Goal: Contribute content: Contribute content

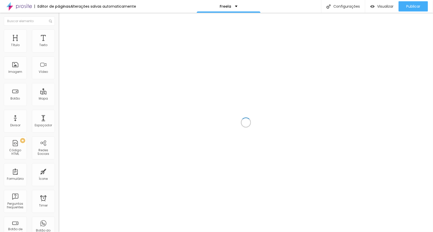
click at [111, 80] on div at bounding box center [246, 122] width 374 height 219
click at [19, 68] on div "Imagem" at bounding box center [15, 67] width 23 height 23
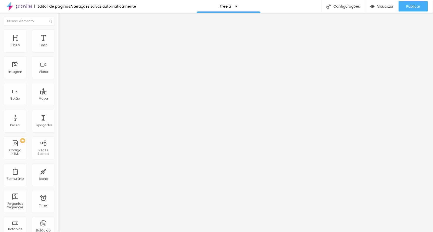
click at [59, 46] on span "Encaixotado" at bounding box center [69, 44] width 20 height 4
click at [59, 54] on span "Completo" at bounding box center [67, 52] width 16 height 4
click at [59, 34] on li "Estilo" at bounding box center [88, 32] width 59 height 5
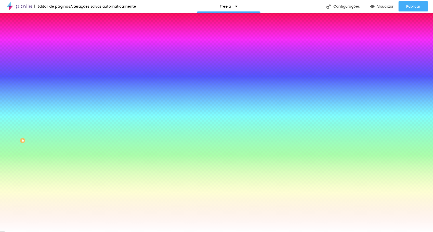
click at [59, 47] on span "Adicionar imagem" at bounding box center [75, 45] width 33 height 4
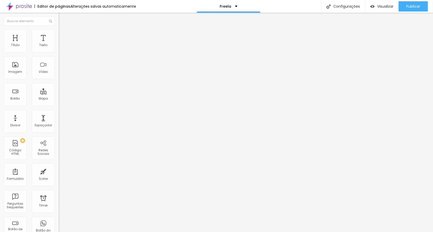
click at [59, 31] on img at bounding box center [61, 32] width 5 height 5
click at [59, 35] on img at bounding box center [61, 37] width 5 height 5
drag, startPoint x: 6, startPoint y: 20, endPoint x: 8, endPoint y: 23, distance: 4.1
click at [62, 20] on img "button" at bounding box center [64, 19] width 4 height 4
click at [59, 64] on div at bounding box center [88, 63] width 59 height 39
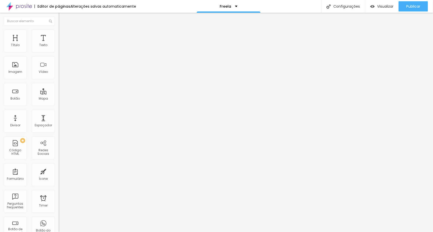
click at [59, 76] on div at bounding box center [88, 63] width 59 height 39
click at [59, 129] on div "Editar Código HTML Conteúdo Avançado Código HTML 897 caracteres 1 < p style = "…" at bounding box center [88, 122] width 59 height 219
click at [59, 44] on img at bounding box center [60, 42] width 3 height 3
drag, startPoint x: 181, startPoint y: 104, endPoint x: 223, endPoint y: 103, distance: 42.0
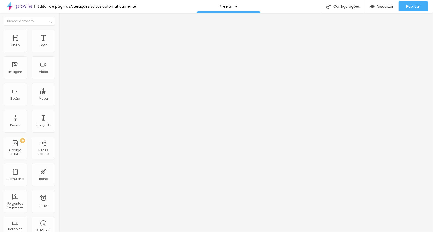
drag, startPoint x: 150, startPoint y: 97, endPoint x: 177, endPoint y: 99, distance: 27.3
drag, startPoint x: 142, startPoint y: 97, endPoint x: 148, endPoint y: 97, distance: 6.1
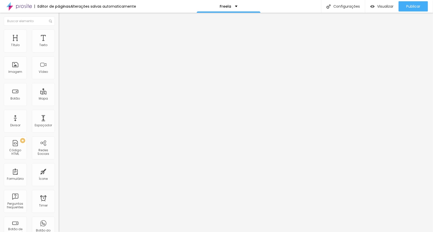
click at [377, 6] on span "Visualizar" at bounding box center [385, 6] width 16 height 4
click at [59, 31] on li "Estilo" at bounding box center [88, 32] width 59 height 5
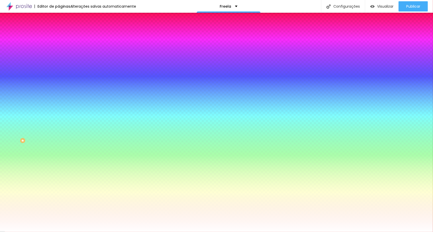
click at [59, 35] on img at bounding box center [61, 37] width 5 height 5
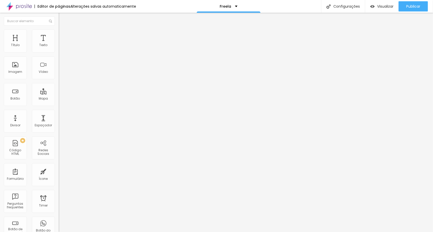
click at [59, 34] on li "Estilo" at bounding box center [88, 32] width 59 height 5
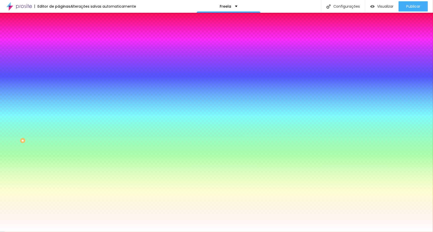
click at [59, 47] on span "Trocar imagem" at bounding box center [73, 45] width 28 height 4
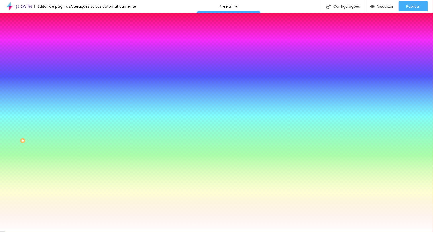
click at [86, 46] on img at bounding box center [87, 44] width 3 height 3
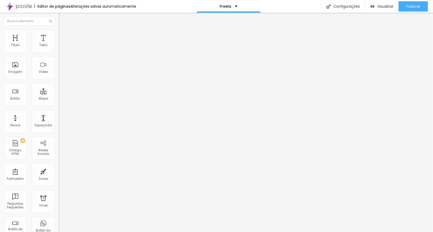
click at [59, 33] on li "Avançado" at bounding box center [88, 32] width 59 height 5
click at [62, 19] on img "button" at bounding box center [64, 19] width 4 height 4
click at [62, 20] on img "button" at bounding box center [64, 19] width 4 height 4
click at [59, 44] on span "Adicionar imagem" at bounding box center [75, 41] width 33 height 4
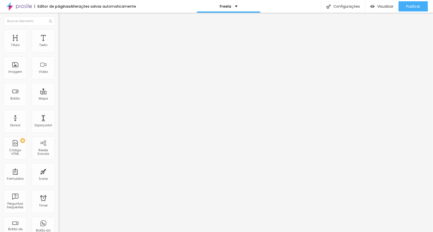
click at [59, 80] on span "Original" at bounding box center [65, 77] width 12 height 4
click at [59, 83] on span "Cinema" at bounding box center [65, 80] width 13 height 4
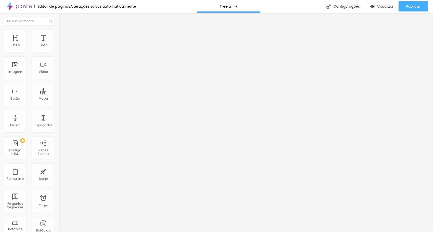
click at [59, 88] on span "Padrão" at bounding box center [64, 85] width 11 height 4
click at [59, 91] on span "Quadrado" at bounding box center [67, 88] width 17 height 4
click at [59, 94] on span "Original" at bounding box center [65, 91] width 12 height 4
click at [59, 188] on div "Editar Imagem Conteúdo Estilo Avançado Trocar imagem Descrição da imagem (Alt) …" at bounding box center [88, 122] width 59 height 219
click at [59, 32] on img at bounding box center [61, 32] width 5 height 5
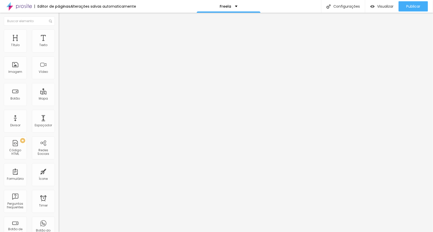
type input "1"
type input "2"
type input "3"
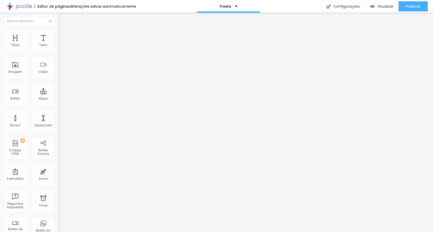
type input "3"
type input "4"
type input "5"
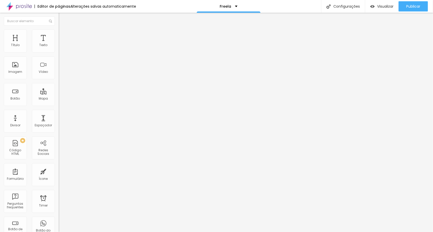
type input "9"
type input "10"
type input "11"
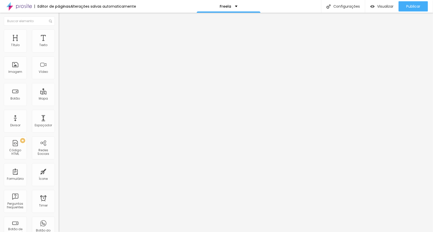
type input "11"
type input "18"
type input "20"
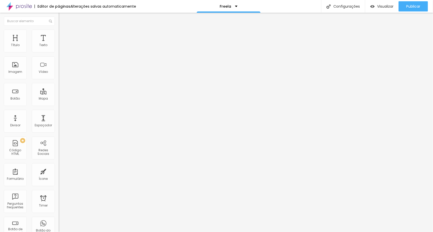
type input "25"
type input "29"
type input "32"
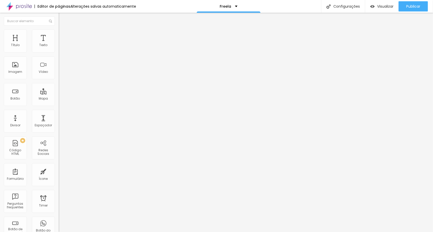
type input "32"
type input "33"
type input "36"
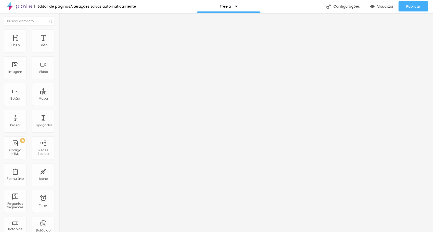
type input "39"
type input "42"
type input "47"
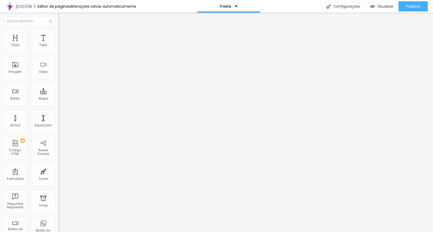
type input "47"
type input "49"
type input "50"
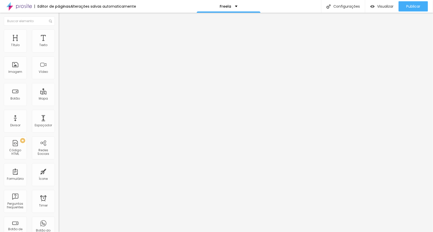
type input "52"
type input "56"
type input "58"
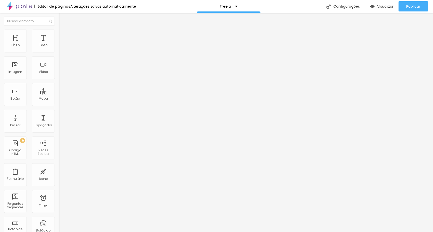
type input "58"
type input "62"
type input "64"
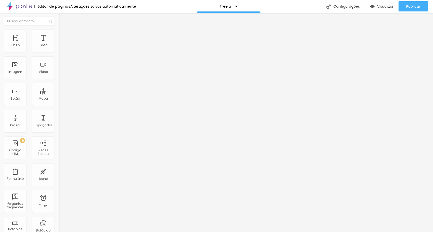
type input "65"
type input "67"
type input "72"
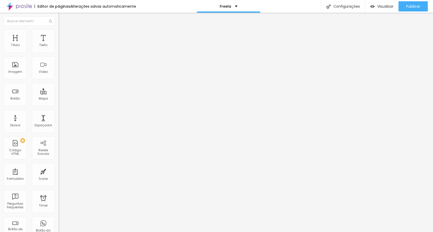
type input "72"
type input "74"
type input "75"
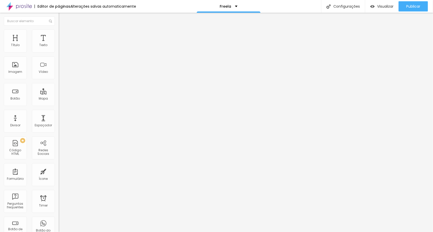
type input "80"
type input "82"
type input "85"
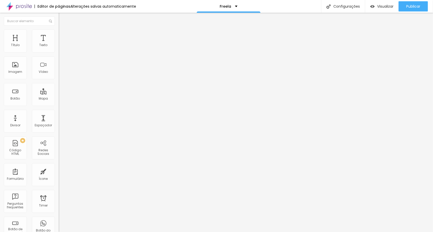
type input "85"
type input "86"
type input "88"
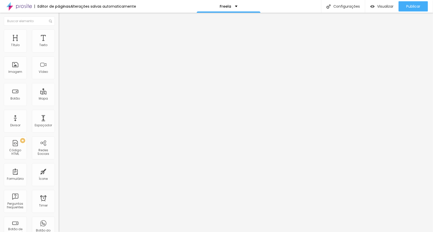
type input "89"
type input "93"
type input "94"
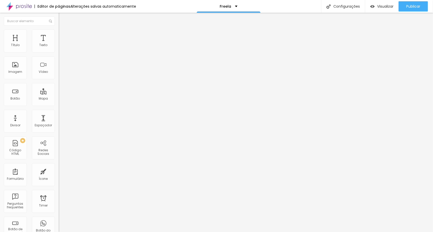
type input "94"
type input "95"
type input "97"
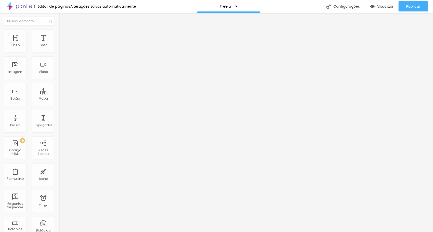
type input "98"
type input "100"
type input "103"
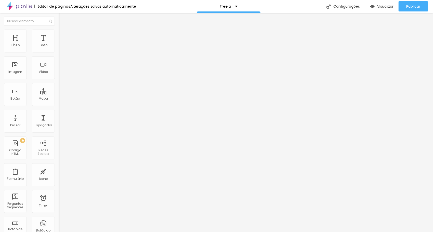
type input "103"
type input "104"
type input "105"
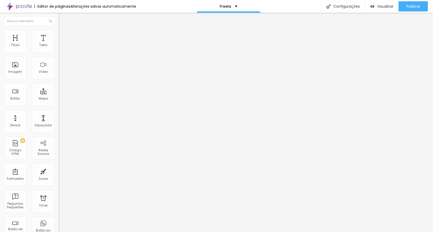
type input "108"
type input "109"
type input "111"
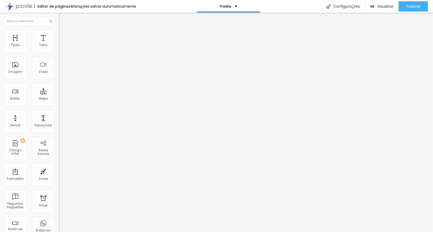
type input "111"
type input "115"
type input "119"
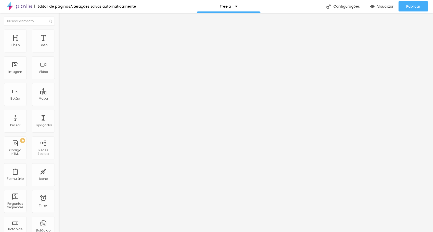
type input "120"
type input "122"
type input "125"
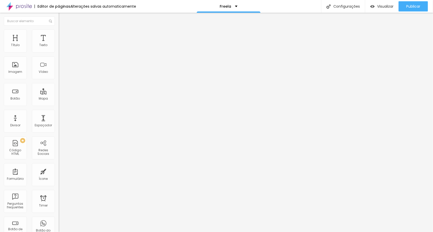
type input "125"
type input "127"
type input "128"
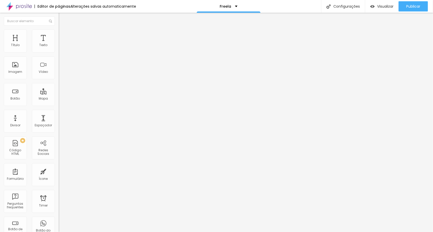
type input "131"
type input "133"
type input "136"
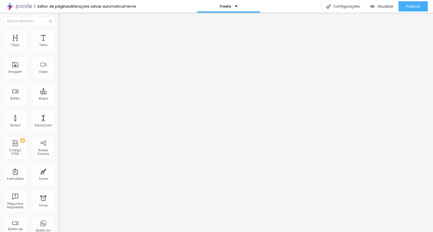
type input "136"
type input "137"
type input "140"
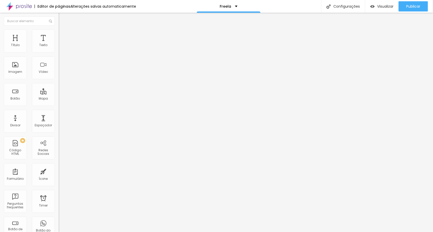
type input "142"
type input "143"
type input "144"
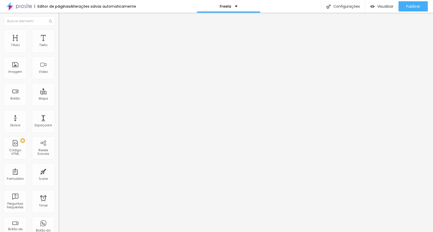
type input "144"
type input "145"
type input "146"
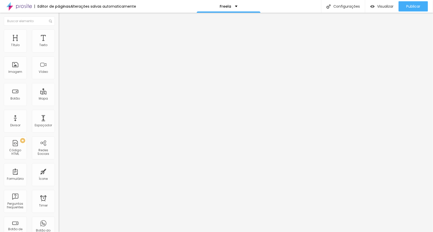
type input "148"
type input "149"
type input "150"
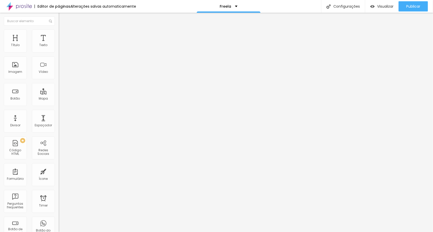
type input "150"
type input "151"
type input "152"
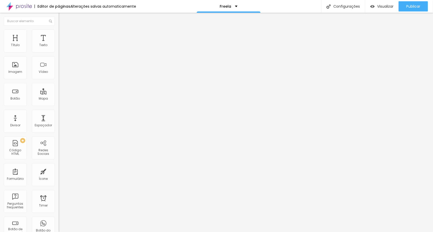
type input "153"
type input "152"
type input "150"
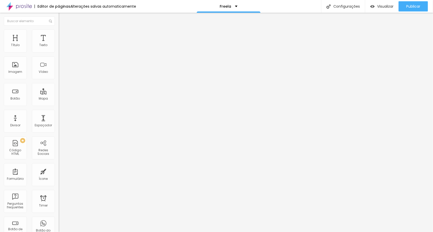
type input "150"
type input "149"
type input "148"
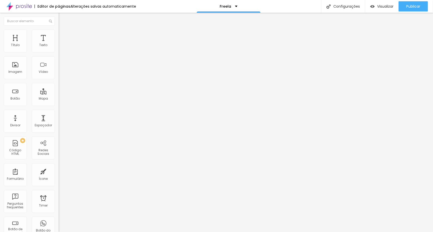
type input "146"
type input "145"
type input "144"
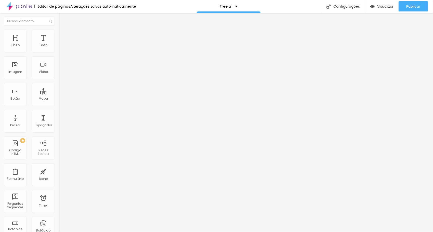
type input "144"
type input "142"
type input "141"
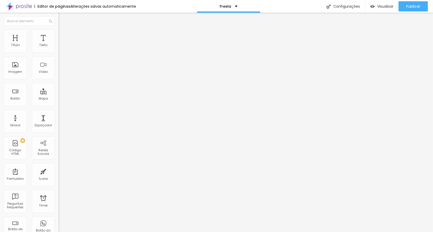
type input "140"
type input "137"
type input "136"
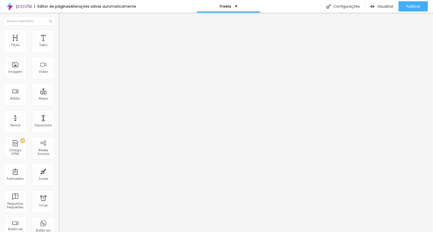
type input "136"
type input "134"
type input "133"
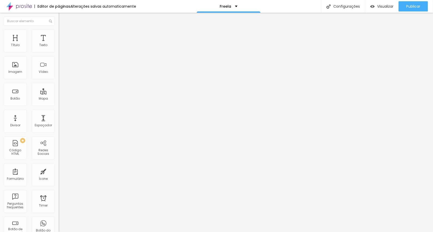
type input "131"
type input "130"
type input "125"
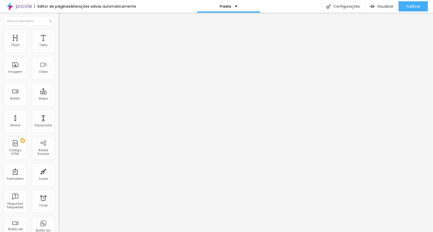
type input "125"
type input "122"
type input "120"
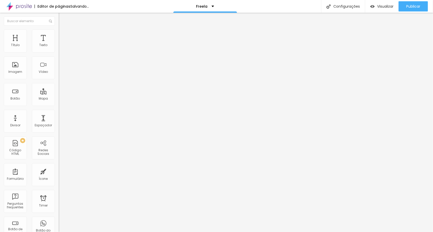
type input "118"
type input "110"
type input "105"
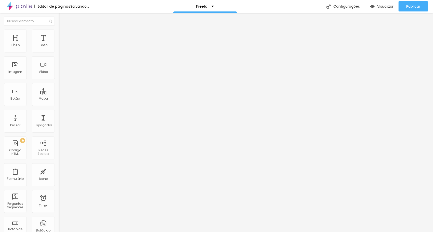
type input "105"
type input "103"
type input "93"
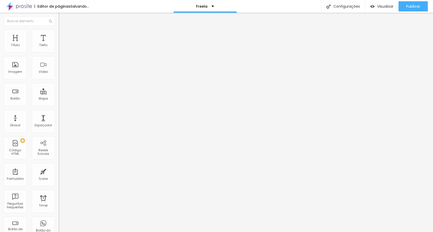
type input "89"
type input "85"
type input "82"
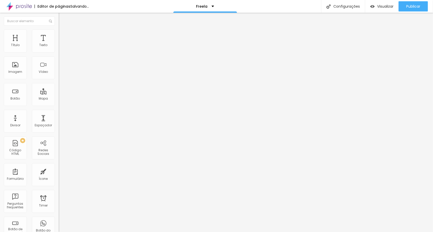
type input "82"
type input "74"
type input "70"
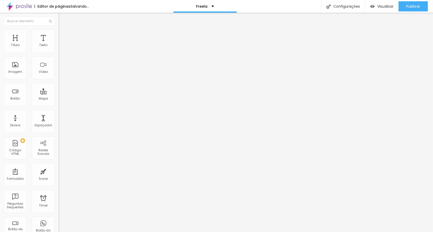
drag, startPoint x: 15, startPoint y: 64, endPoint x: 0, endPoint y: 67, distance: 15.2
click at [59, 112] on input "range" at bounding box center [75, 114] width 33 height 4
drag, startPoint x: 44, startPoint y: 34, endPoint x: 42, endPoint y: 40, distance: 6.4
click at [59, 35] on li "Avançado" at bounding box center [88, 37] width 59 height 5
drag, startPoint x: 13, startPoint y: 51, endPoint x: 18, endPoint y: 49, distance: 5.2
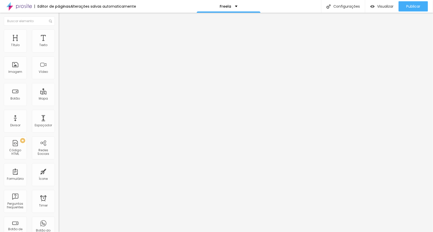
click at [59, 99] on div at bounding box center [88, 101] width 59 height 5
drag, startPoint x: 11, startPoint y: 49, endPoint x: 0, endPoint y: 50, distance: 10.7
click at [59, 99] on input "range" at bounding box center [75, 101] width 33 height 4
drag, startPoint x: 16, startPoint y: 60, endPoint x: 0, endPoint y: 60, distance: 15.5
click at [59, 171] on input "range" at bounding box center [75, 173] width 33 height 4
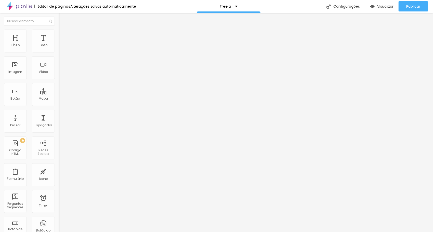
click at [59, 33] on img at bounding box center [61, 32] width 5 height 5
click at [59, 35] on img at bounding box center [61, 37] width 5 height 5
click at [59, 29] on img at bounding box center [61, 26] width 5 height 5
click at [62, 18] on img "button" at bounding box center [64, 19] width 4 height 4
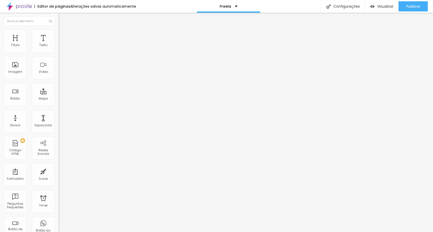
click at [59, 35] on img at bounding box center [61, 37] width 5 height 5
click at [59, 33] on img at bounding box center [61, 32] width 5 height 5
drag, startPoint x: 53, startPoint y: 53, endPoint x: 31, endPoint y: 50, distance: 21.9
click at [59, 50] on input "range" at bounding box center [75, 50] width 33 height 4
click at [59, 108] on div "Editar Imagem Conteúdo Estilo Avançado Tamanho 60 px % 0 Borda arredondada Somb…" at bounding box center [88, 122] width 59 height 219
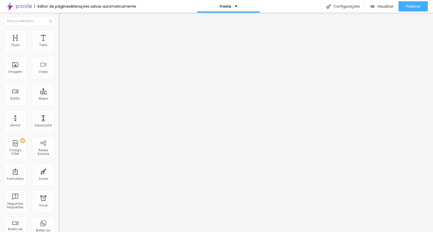
drag, startPoint x: 33, startPoint y: 54, endPoint x: 72, endPoint y: 53, distance: 38.7
click at [72, 52] on input "range" at bounding box center [75, 50] width 33 height 4
drag, startPoint x: 11, startPoint y: 65, endPoint x: 85, endPoint y: 57, distance: 73.8
click at [85, 112] on input "range" at bounding box center [75, 114] width 33 height 4
click at [59, 86] on div "Editar Imagem Conteúdo Estilo Avançado Tamanho 100 px % 200 Borda arredondada S…" at bounding box center [88, 122] width 59 height 219
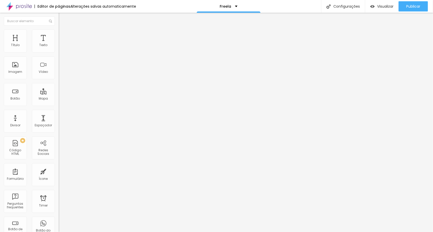
click at [62, 17] on img "button" at bounding box center [64, 19] width 4 height 4
click at [59, 46] on div "Descrição da imagem (Alt)" at bounding box center [88, 44] width 59 height 3
click at [59, 51] on input "text" at bounding box center [89, 48] width 61 height 5
click at [59, 169] on div "Editar Imagem Conteúdo Estilo Avançado Trocar imagem Descrição da imagem (Alt) …" at bounding box center [88, 122] width 59 height 219
click at [59, 64] on img at bounding box center [61, 63] width 4 height 4
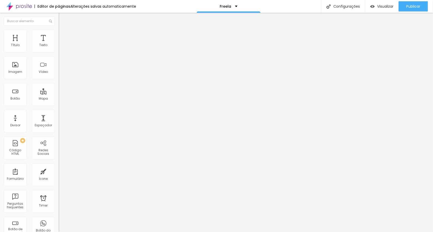
click at [59, 69] on div at bounding box center [88, 67] width 59 height 4
click at [59, 80] on span "Original" at bounding box center [65, 77] width 12 height 4
click at [59, 89] on span "Quadrado" at bounding box center [67, 87] width 17 height 4
click at [59, 93] on div "Proporção 1:1 Quadrado Cinema 16:9 Padrão 4:3 Quadrado 1:1 Original" at bounding box center [88, 83] width 59 height 20
click at [59, 80] on span "1:1 Quadrado" at bounding box center [69, 77] width 20 height 4
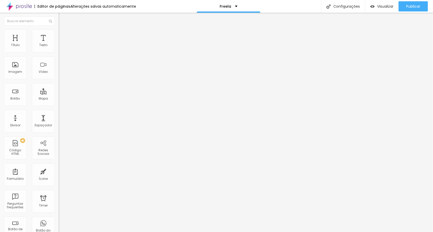
click at [59, 80] on span "1:1 Quadrado" at bounding box center [69, 77] width 20 height 4
click at [59, 83] on span "Cinema" at bounding box center [65, 80] width 13 height 4
click at [59, 80] on span "16:9 Cinema" at bounding box center [68, 77] width 19 height 4
drag, startPoint x: 35, startPoint y: 132, endPoint x: 33, endPoint y: 141, distance: 8.9
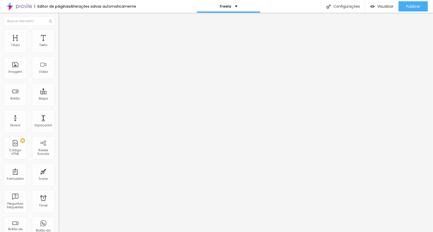
click at [59, 93] on ul "Cinema 16:9 Padrão 4:3 Quadrado 1:1 Original" at bounding box center [88, 86] width 59 height 14
click at [59, 94] on span "Original" at bounding box center [65, 91] width 12 height 4
click at [59, 198] on div "Editar Imagem Conteúdo Estilo Avançado Trocar imagem Descrição da imagem (Alt) …" at bounding box center [88, 122] width 59 height 219
click at [59, 43] on div "Trocar imagem" at bounding box center [88, 42] width 59 height 4
click at [59, 32] on img at bounding box center [61, 32] width 5 height 5
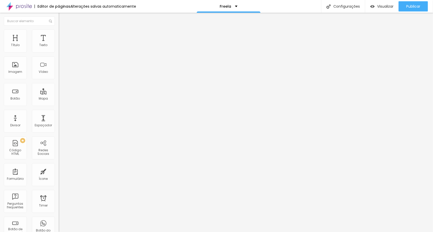
click at [59, 29] on img at bounding box center [61, 26] width 5 height 5
click at [59, 94] on div "Editar Texto Estilo Avançado Tipografia Voltar ao padrão Sombra DESATIVADO Volt…" at bounding box center [88, 122] width 59 height 219
click at [59, 16] on button "Editar Texto" at bounding box center [88, 19] width 59 height 12
click at [59, 34] on li "Avançado" at bounding box center [88, 32] width 59 height 5
click at [59, 30] on li "Estilo" at bounding box center [88, 26] width 59 height 5
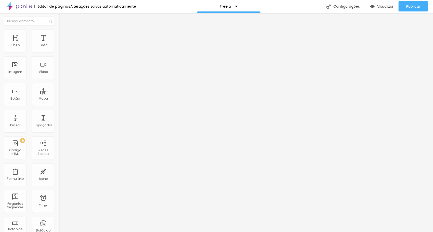
click at [62, 17] on img "button" at bounding box center [64, 19] width 4 height 4
click at [59, 74] on div at bounding box center [88, 63] width 59 height 39
click at [59, 44] on img at bounding box center [60, 42] width 3 height 3
drag, startPoint x: 181, startPoint y: 103, endPoint x: 224, endPoint y: 104, distance: 42.3
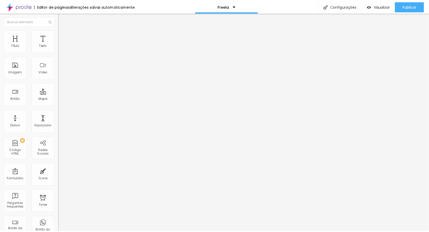
scroll to position [32, 0]
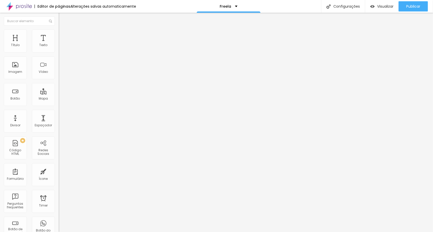
drag, startPoint x: 137, startPoint y: 96, endPoint x: 181, endPoint y: 98, distance: 43.8
click at [63, 34] on span "Avançado" at bounding box center [71, 33] width 17 height 4
drag, startPoint x: 13, startPoint y: 49, endPoint x: 0, endPoint y: 45, distance: 13.4
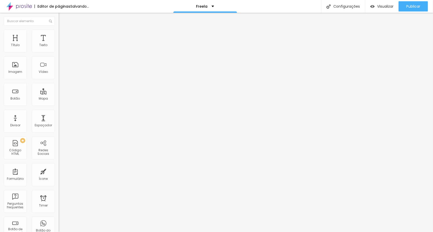
click at [59, 94] on input "range" at bounding box center [75, 96] width 33 height 4
drag, startPoint x: 11, startPoint y: 60, endPoint x: 0, endPoint y: 61, distance: 11.0
click at [59, 166] on input "range" at bounding box center [75, 168] width 33 height 4
click at [62, 19] on img "button" at bounding box center [64, 19] width 4 height 4
click at [61, 73] on icon "button" at bounding box center [62, 72] width 2 height 2
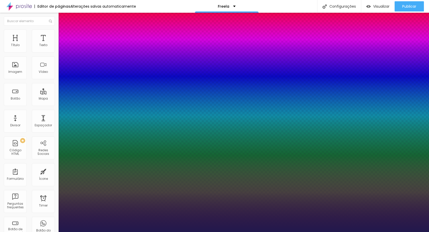
drag, startPoint x: 68, startPoint y: 142, endPoint x: 74, endPoint y: 141, distance: 6.1
click at [22, 232] on div at bounding box center [214, 232] width 429 height 0
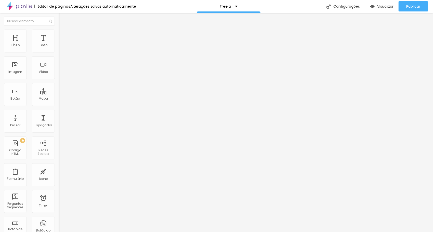
click at [61, 74] on icon "button" at bounding box center [62, 72] width 3 height 3
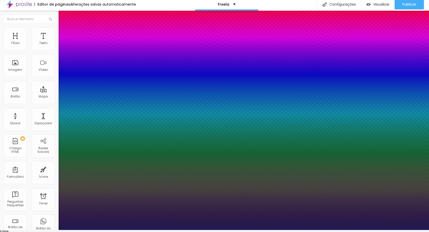
scroll to position [4, 0]
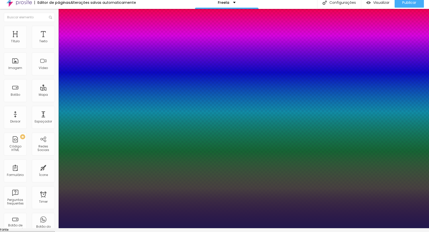
click at [55, 231] on select "AbrilFatface-Regular Actor-Regular Alegreya AlegreyaBlack Alice Allan-Bold Alla…" at bounding box center [27, 233] width 55 height 5
drag, startPoint x: 65, startPoint y: 163, endPoint x: 55, endPoint y: 164, distance: 9.7
drag, startPoint x: 65, startPoint y: 163, endPoint x: 50, endPoint y: 160, distance: 15.5
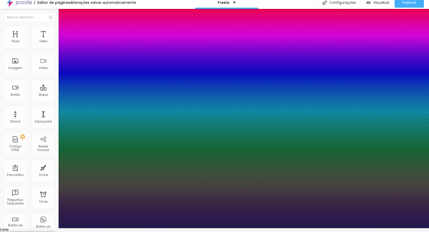
click at [55, 231] on select "AbrilFatface-Regular Actor-Regular Alegreya AlegreyaBlack Alice Allan-Bold Alla…" at bounding box center [27, 233] width 55 height 5
click at [54, 231] on select "AbrilFatface-Regular Actor-Regular Alegreya AlegreyaBlack Alice Allan-Bold Alla…" at bounding box center [27, 233] width 55 height 5
click at [55, 231] on select "AbrilFatface-Regular Actor-Regular Alegreya AlegreyaBlack Alice Allan-Bold Alla…" at bounding box center [27, 233] width 55 height 5
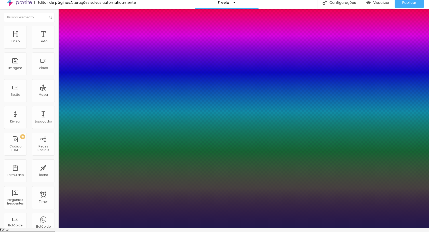
click at [54, 231] on select "AbrilFatface-Regular Actor-Regular Alegreya AlegreyaBlack Alice Allan-Bold Alla…" at bounding box center [27, 233] width 55 height 5
drag, startPoint x: 85, startPoint y: 174, endPoint x: 54, endPoint y: 168, distance: 30.7
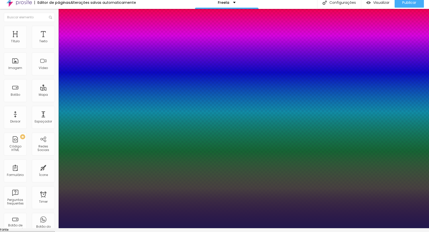
click at [118, 228] on div at bounding box center [214, 228] width 429 height 0
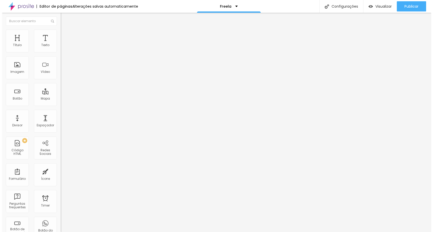
scroll to position [0, 0]
click at [61, 74] on icon "button" at bounding box center [62, 72] width 3 height 3
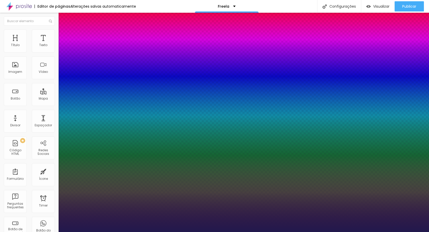
drag, startPoint x: 72, startPoint y: 129, endPoint x: 72, endPoint y: 126, distance: 2.8
drag, startPoint x: 66, startPoint y: 166, endPoint x: 61, endPoint y: 172, distance: 7.8
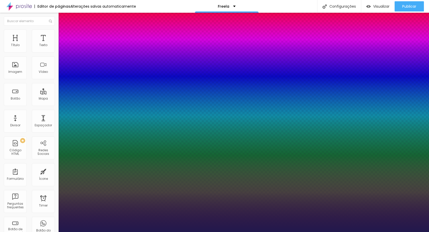
drag, startPoint x: 66, startPoint y: 178, endPoint x: 55, endPoint y: 182, distance: 11.8
click at [26, 232] on div at bounding box center [214, 232] width 429 height 0
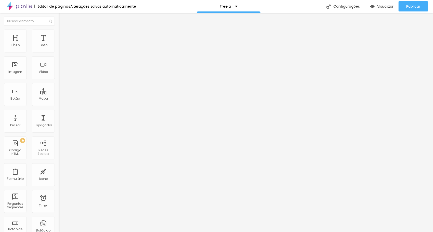
click at [59, 46] on icon at bounding box center [60, 44] width 3 height 3
click at [62, 47] on span "Trocar icone" at bounding box center [73, 45] width 23 height 4
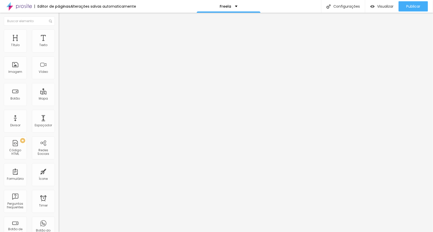
click at [59, 34] on li "Estilo" at bounding box center [88, 32] width 59 height 5
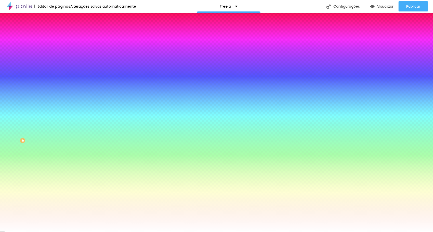
drag, startPoint x: 46, startPoint y: 32, endPoint x: 45, endPoint y: 36, distance: 4.5
click at [59, 35] on img at bounding box center [61, 37] width 5 height 5
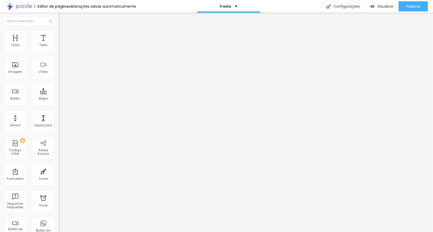
drag, startPoint x: 8, startPoint y: 19, endPoint x: 9, endPoint y: 21, distance: 2.6
click at [62, 19] on div "Editar Ícone" at bounding box center [76, 19] width 29 height 4
drag, startPoint x: 20, startPoint y: 94, endPoint x: 0, endPoint y: 91, distance: 20.6
click at [59, 59] on input "range" at bounding box center [75, 57] width 33 height 4
drag, startPoint x: 14, startPoint y: 89, endPoint x: 22, endPoint y: 89, distance: 7.4
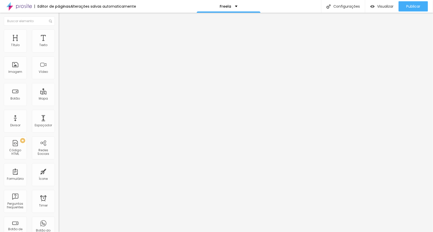
click at [16, 89] on html "Editor de páginas Alterações salvas automaticamente Freela Configurações Config…" at bounding box center [216, 116] width 433 height 232
drag, startPoint x: 8, startPoint y: 94, endPoint x: 140, endPoint y: 109, distance: 132.8
click at [91, 59] on input "range" at bounding box center [75, 57] width 33 height 4
drag, startPoint x: 51, startPoint y: 94, endPoint x: 32, endPoint y: 95, distance: 19.6
click at [59, 59] on input "range" at bounding box center [75, 57] width 33 height 4
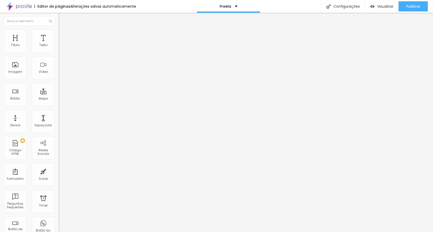
click at [59, 44] on div "Ícone Trocar icone Tamanho 72 Alinhamento" at bounding box center [88, 57] width 59 height 35
click at [59, 33] on li "Estilo" at bounding box center [88, 32] width 59 height 5
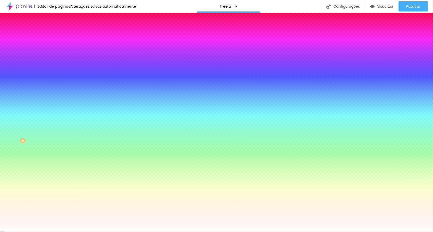
click at [59, 111] on div "Editar Ícone Conteúdo Estilo Avançado Cor do icone Voltar ao padrão #000000 Cor…" at bounding box center [88, 122] width 59 height 219
drag, startPoint x: 12, startPoint y: 85, endPoint x: 0, endPoint y: 90, distance: 13.4
click at [59, 141] on input "range" at bounding box center [75, 143] width 33 height 4
click at [59, 35] on li "Avançado" at bounding box center [88, 37] width 59 height 5
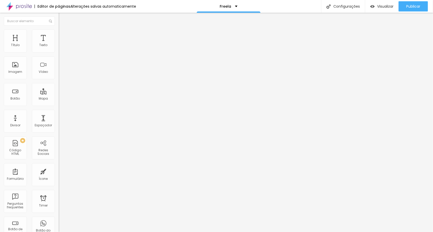
drag, startPoint x: 14, startPoint y: 49, endPoint x: 0, endPoint y: 51, distance: 14.4
click at [59, 99] on input "range" at bounding box center [75, 101] width 33 height 4
click at [0, 62] on html "Editor de páginas Alterações salvas automaticamente Freela Configurações Config…" at bounding box center [216, 116] width 433 height 232
drag, startPoint x: 7, startPoint y: 61, endPoint x: 0, endPoint y: 64, distance: 7.9
click at [59, 171] on input "range" at bounding box center [75, 173] width 33 height 4
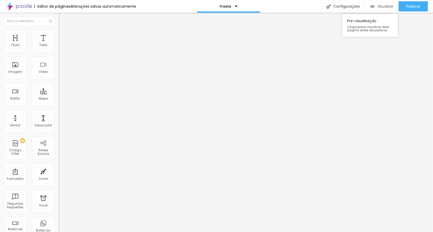
click at [380, 7] on span "Visualizar" at bounding box center [385, 6] width 16 height 4
click at [59, 59] on span "Titulo 5" at bounding box center [64, 56] width 11 height 4
click at [63, 60] on span "Titulo 5" at bounding box center [68, 58] width 11 height 4
click at [59, 145] on div "Editar Título Estilo Avançado Tamanho Titulo 1 H1 Titulo 2 H2 Titulo 3 H3 Titul…" at bounding box center [88, 122] width 59 height 219
click at [59, 48] on span "Titulo 2" at bounding box center [67, 45] width 17 height 6
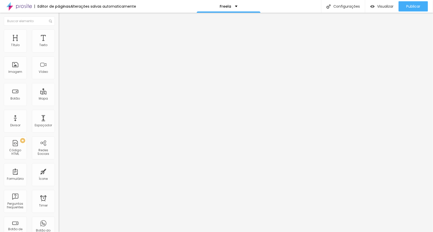
click at [59, 62] on span "Titulo 6" at bounding box center [64, 60] width 10 height 4
click at [59, 139] on div "Editar Título Estilo Avançado Tamanho Titulo 1 H1 Titulo 2 H2 Titulo 3 H3 Titul…" at bounding box center [88, 122] width 59 height 219
click at [61, 76] on icon "button" at bounding box center [62, 74] width 3 height 3
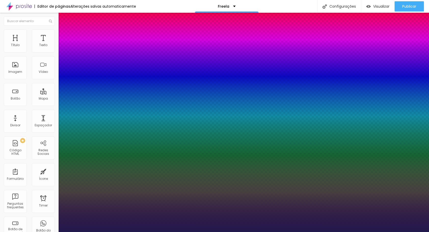
drag, startPoint x: 74, startPoint y: 142, endPoint x: 70, endPoint y: 142, distance: 3.8
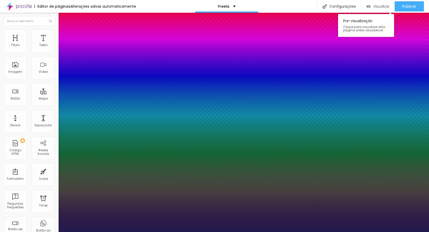
click at [379, 232] on div at bounding box center [214, 232] width 429 height 0
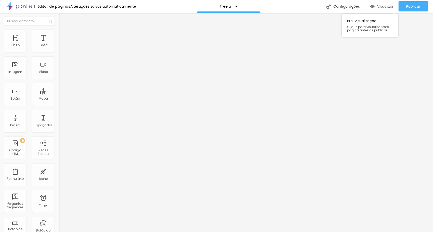
click at [370, 6] on img "button" at bounding box center [372, 6] width 4 height 4
click at [61, 76] on icon "button" at bounding box center [62, 74] width 3 height 3
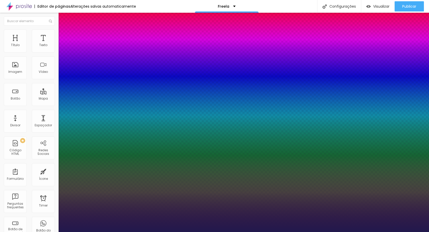
drag, startPoint x: 69, startPoint y: 142, endPoint x: 72, endPoint y: 141, distance: 3.3
drag, startPoint x: 28, startPoint y: 146, endPoint x: 35, endPoint y: 138, distance: 10.5
click at [28, 232] on div at bounding box center [214, 232] width 429 height 0
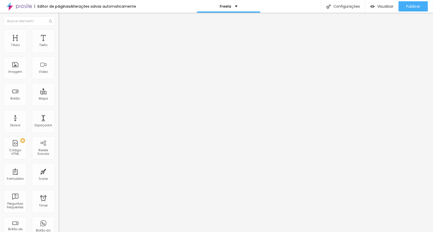
click at [61, 93] on icon "button" at bounding box center [62, 91] width 3 height 3
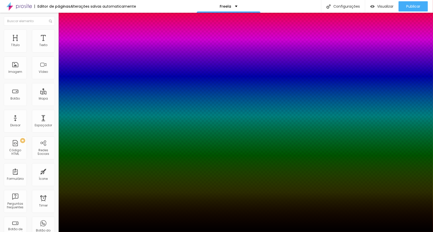
click at [91, 232] on div at bounding box center [216, 235] width 433 height 0
click at [11, 232] on div at bounding box center [216, 232] width 433 height 0
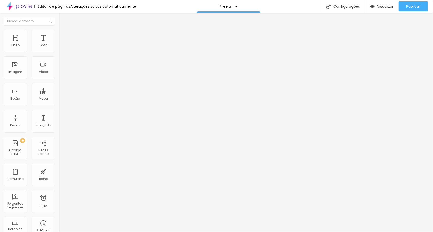
click at [59, 33] on li "Avançado" at bounding box center [88, 32] width 59 height 5
click at [59, 31] on img at bounding box center [61, 32] width 5 height 5
drag, startPoint x: 5, startPoint y: 49, endPoint x: 5, endPoint y: 52, distance: 2.8
click at [59, 94] on input "range" at bounding box center [75, 96] width 33 height 4
click at [374, 5] on div "Visualizar" at bounding box center [381, 6] width 23 height 4
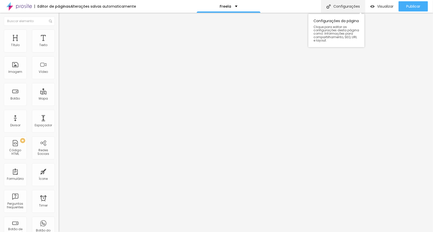
click at [347, 5] on div "Configurações" at bounding box center [343, 6] width 44 height 13
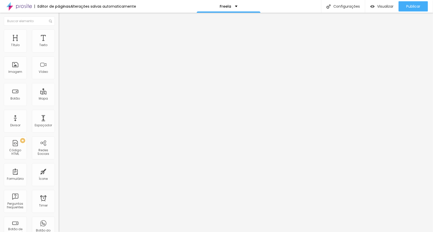
drag, startPoint x: 130, startPoint y: 68, endPoint x: 138, endPoint y: 121, distance: 53.1
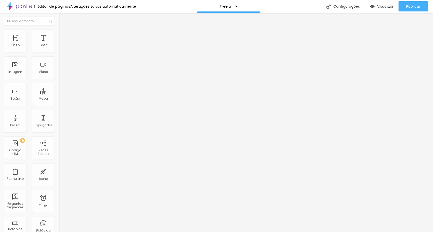
paste textarea "fotógrafo,fotografia,fotografo de casamento,casamento,wedding,wedding day,casar…"
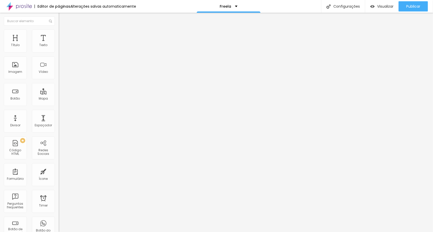
drag, startPoint x: 165, startPoint y: 92, endPoint x: 240, endPoint y: 94, distance: 74.4
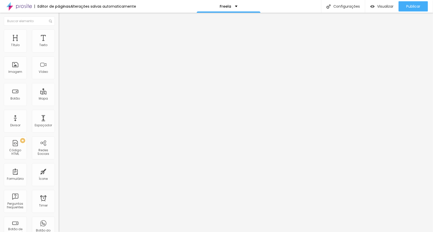
click at [386, 6] on span "Visualizar" at bounding box center [385, 6] width 16 height 4
click at [408, 7] on span "Publicar" at bounding box center [413, 6] width 14 height 4
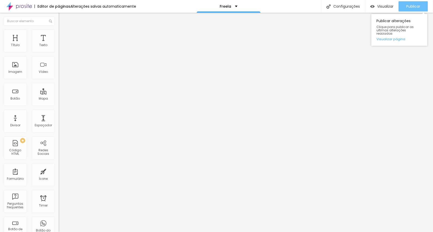
click at [405, 7] on button "Publicar" at bounding box center [412, 6] width 29 height 10
click at [409, 6] on span "Publicar" at bounding box center [413, 6] width 14 height 4
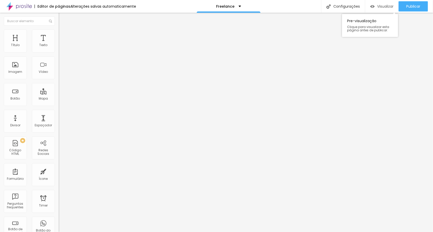
click at [381, 7] on span "Visualizar" at bounding box center [385, 6] width 16 height 4
